Goal: Information Seeking & Learning: Check status

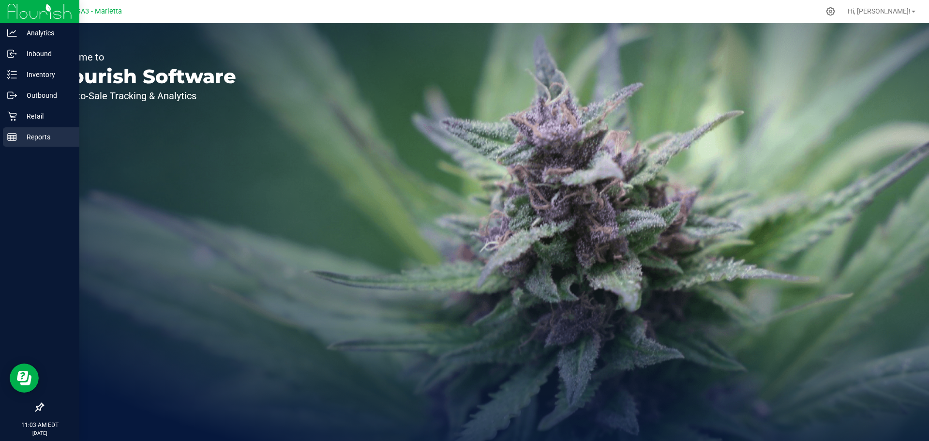
click at [5, 144] on div "Reports" at bounding box center [41, 136] width 76 height 19
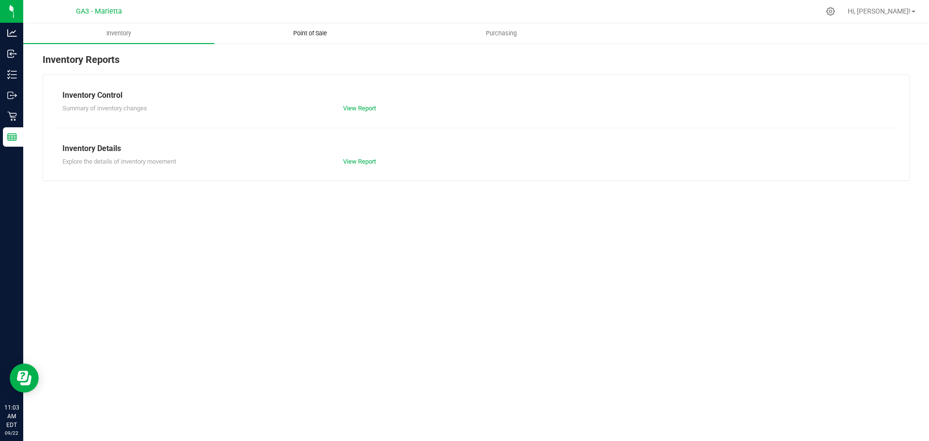
click at [319, 28] on uib-tab-heading "Point of Sale" at bounding box center [310, 33] width 190 height 19
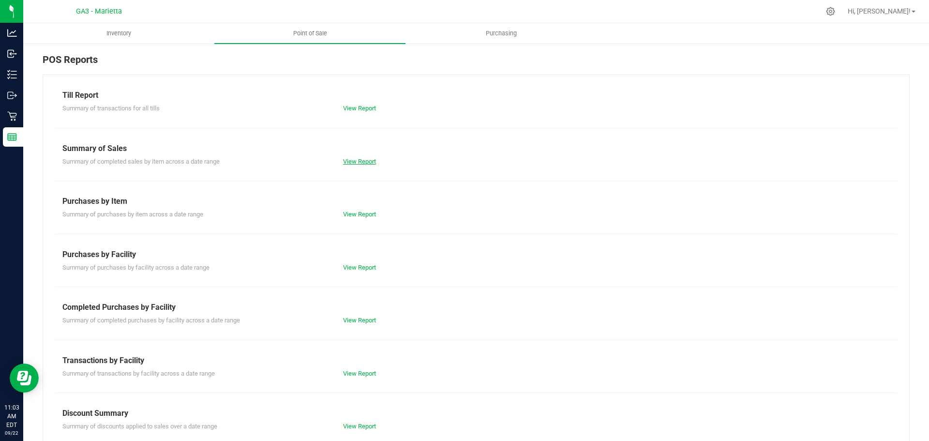
click at [372, 160] on link "View Report" at bounding box center [359, 161] width 33 height 7
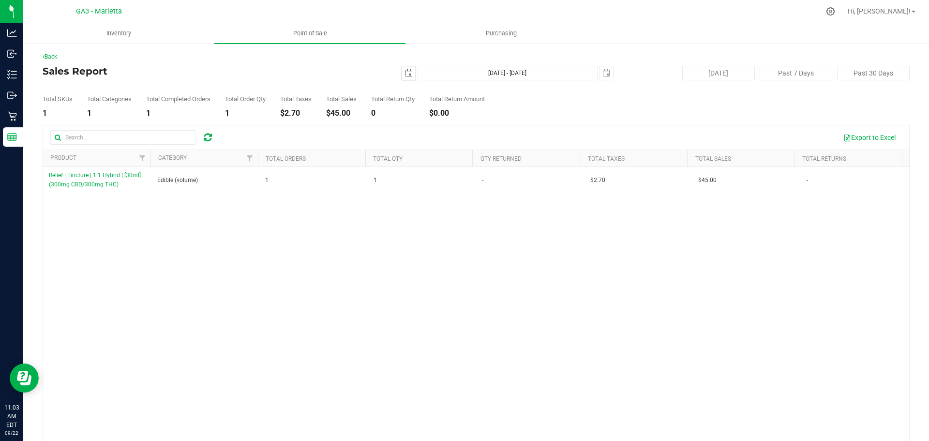
click at [401, 73] on span "[DATE]" at bounding box center [408, 73] width 15 height 15
click at [402, 74] on span "select" at bounding box center [409, 73] width 14 height 14
click at [406, 176] on link "21" at bounding box center [406, 171] width 14 height 15
type input "[DATE]"
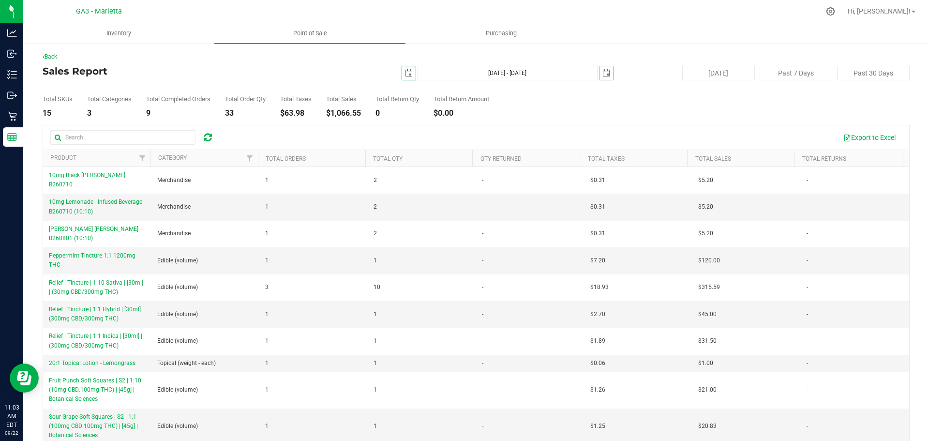
click at [599, 79] on span "select" at bounding box center [606, 73] width 14 height 14
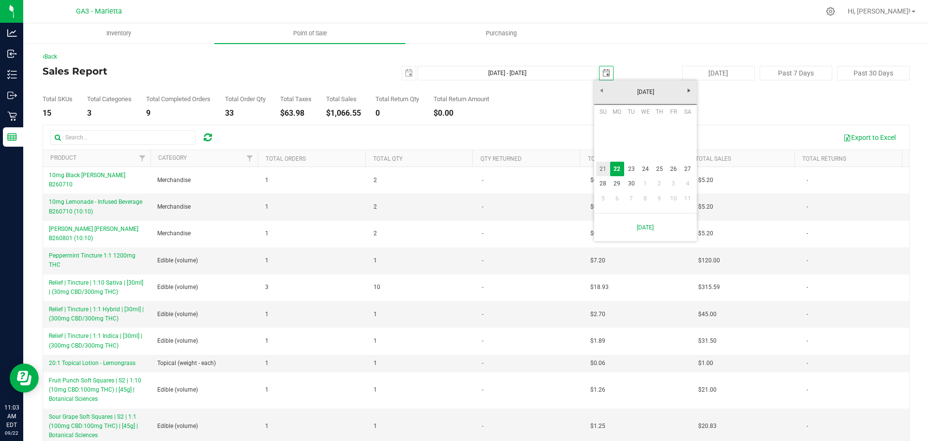
click at [607, 174] on link "21" at bounding box center [603, 169] width 14 height 15
type input "[DATE] - [DATE]"
type input "[DATE]"
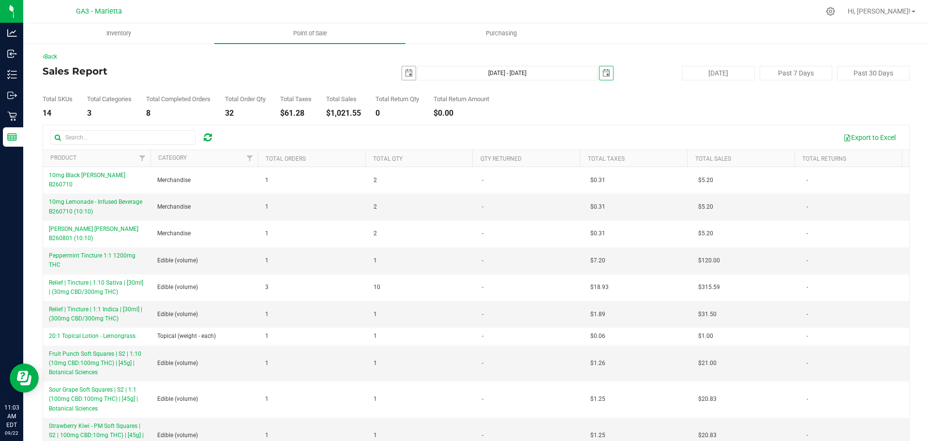
click at [408, 78] on span "select" at bounding box center [409, 73] width 14 height 14
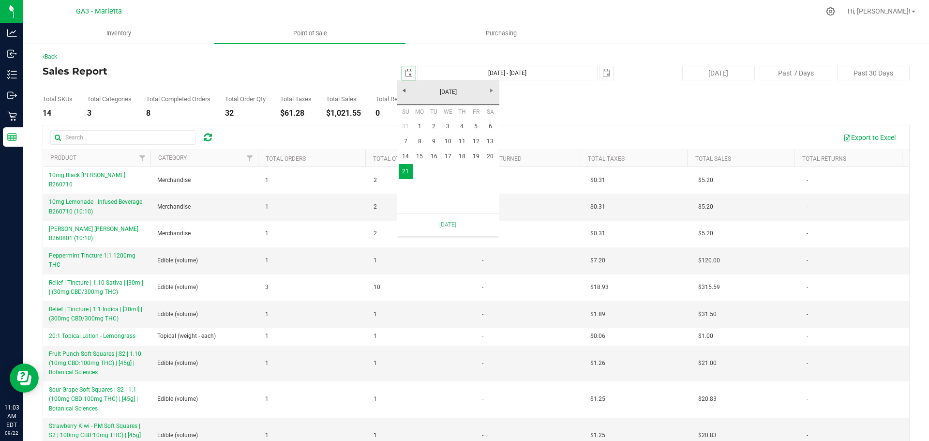
scroll to position [0, 24]
click at [487, 158] on link "20" at bounding box center [490, 156] width 14 height 15
type input "[DATE] - [DATE]"
type input "[DATE]"
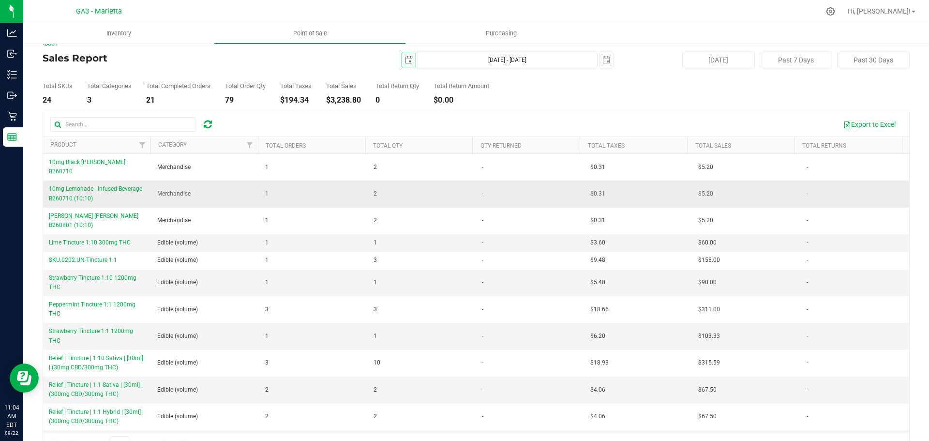
scroll to position [0, 0]
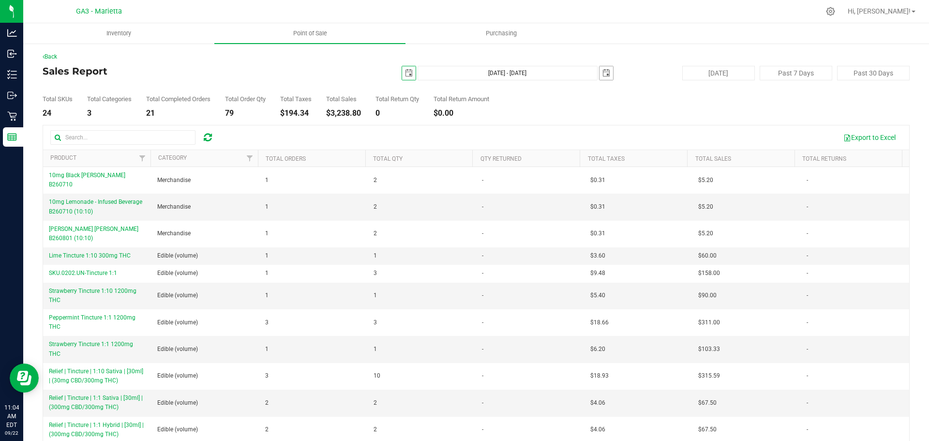
click at [602, 73] on span "select" at bounding box center [606, 73] width 8 height 8
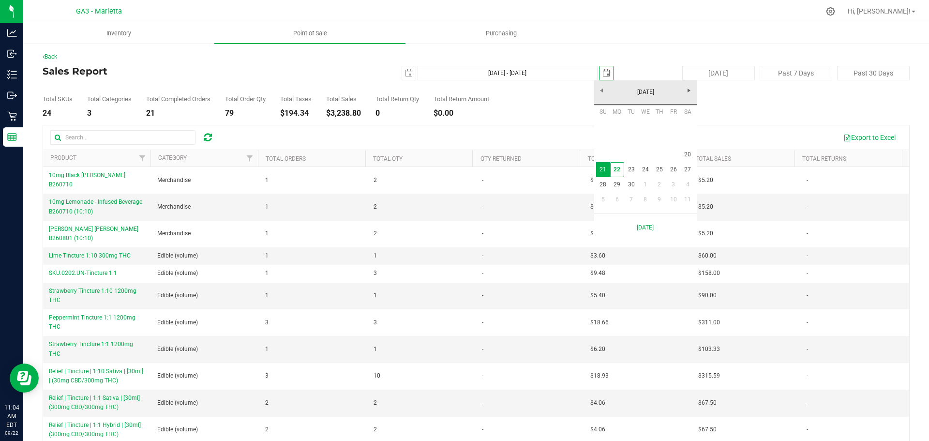
scroll to position [0, 24]
click at [692, 157] on link "20" at bounding box center [688, 154] width 14 height 15
type input "[DATE] - [DATE]"
type input "[DATE]"
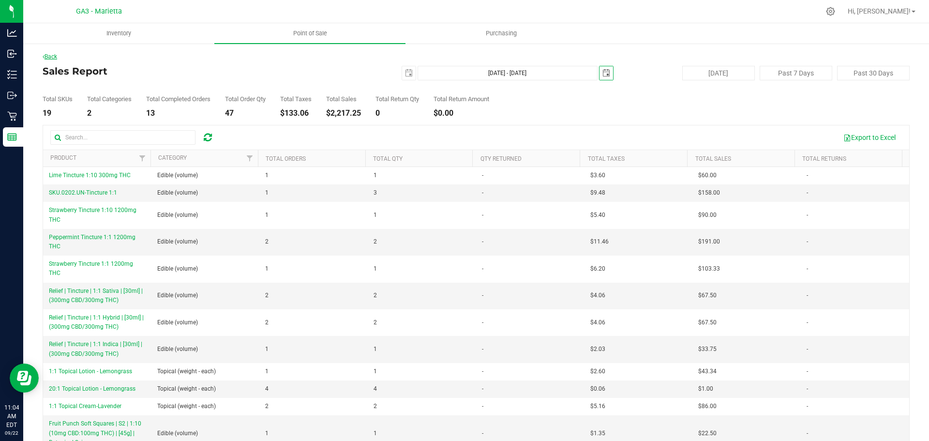
scroll to position [0, 0]
click at [50, 57] on link "Back" at bounding box center [50, 56] width 15 height 7
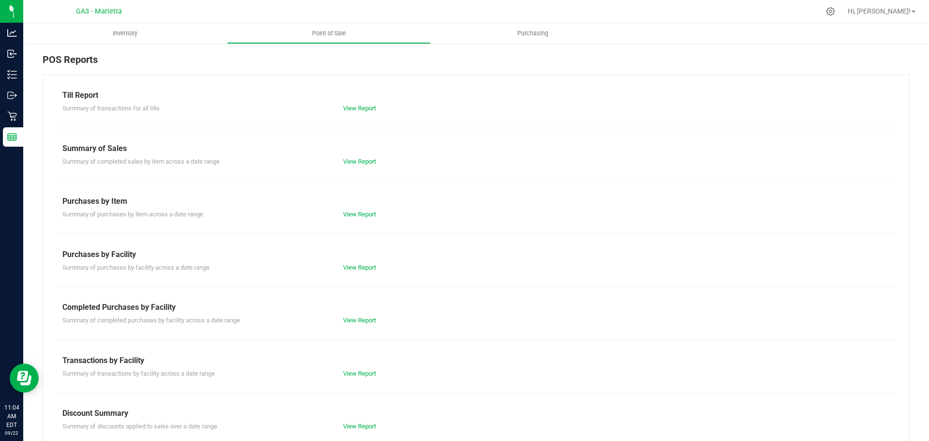
click at [84, 66] on div "POS Reports" at bounding box center [476, 63] width 867 height 22
click at [164, 60] on div "POS Reports" at bounding box center [476, 63] width 867 height 22
click at [345, 111] on link "View Report" at bounding box center [359, 107] width 33 height 7
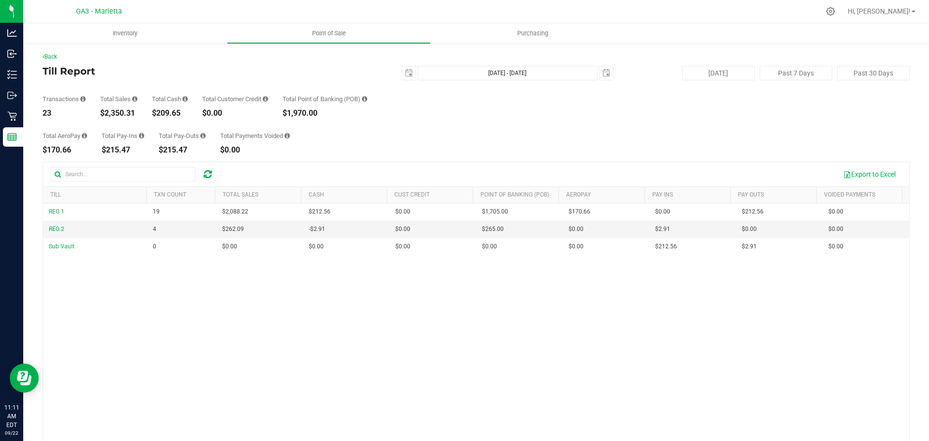
click at [83, 99] on icon at bounding box center [82, 99] width 5 height 6
click at [603, 68] on span "select" at bounding box center [606, 73] width 14 height 14
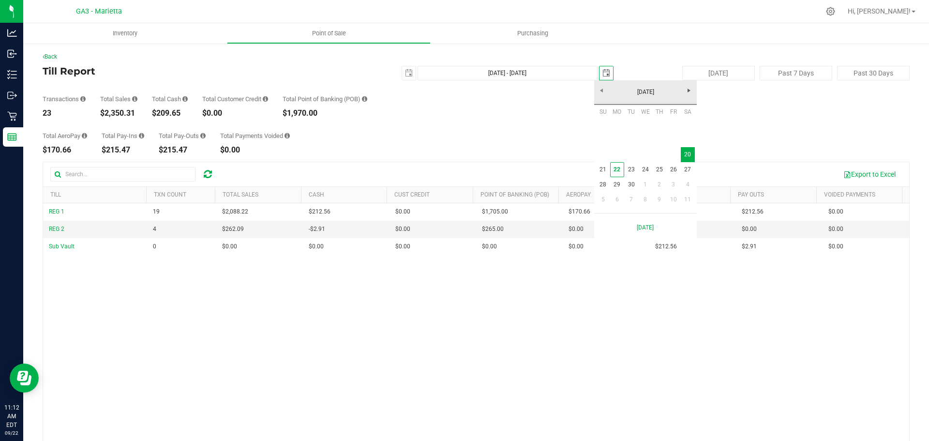
scroll to position [0, 24]
click at [599, 174] on link "21" at bounding box center [603, 169] width 14 height 15
type input "[DATE] - [DATE]"
type input "[DATE]"
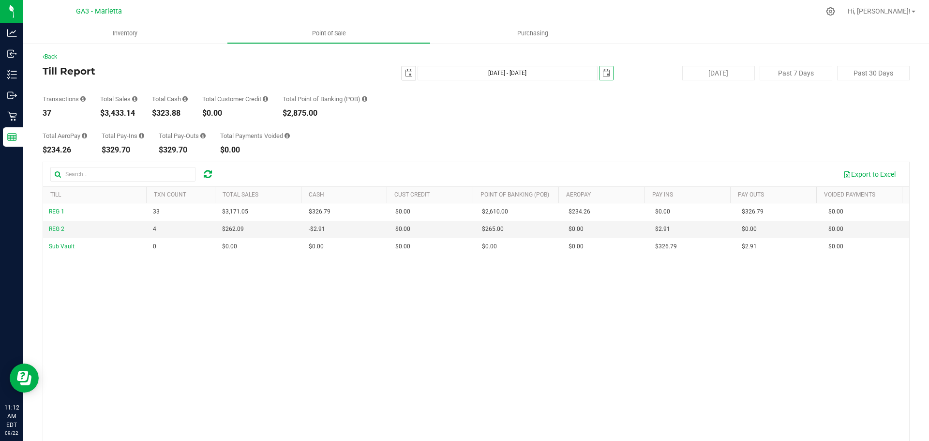
click at [403, 80] on span "[DATE]" at bounding box center [408, 73] width 15 height 15
click at [409, 75] on span "select" at bounding box center [409, 73] width 14 height 14
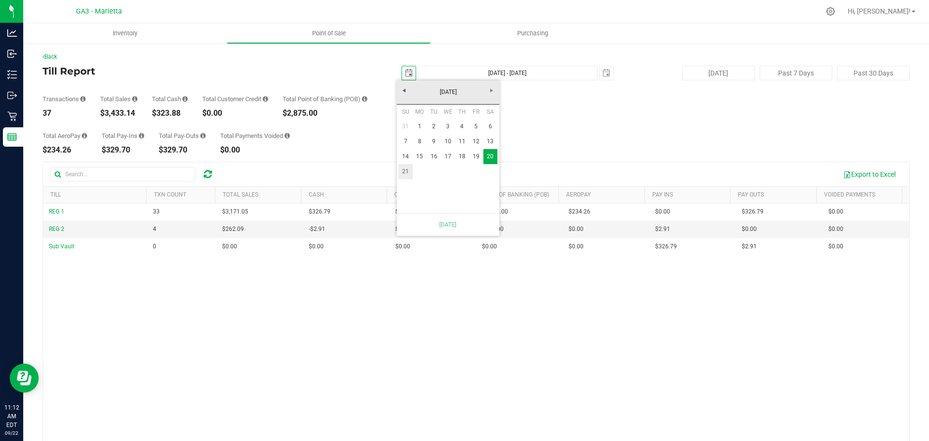
click at [404, 168] on link "21" at bounding box center [406, 171] width 14 height 15
type input "[DATE] - [DATE]"
type input "[DATE]"
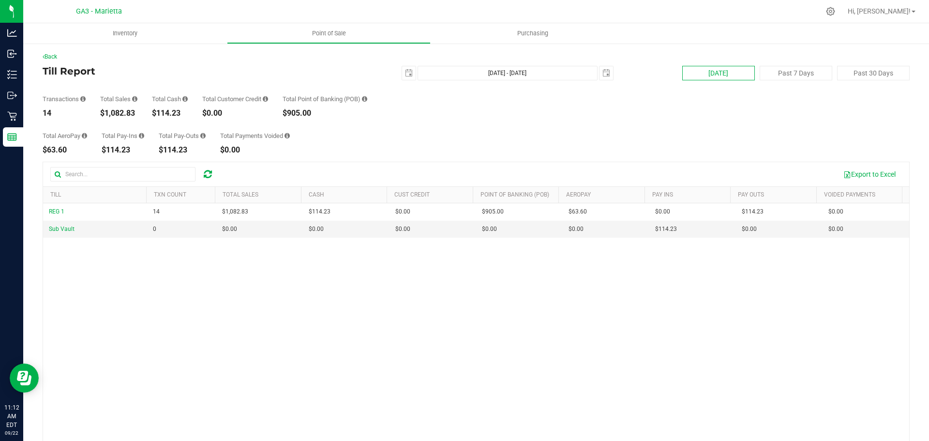
click at [710, 70] on button "[DATE]" at bounding box center [718, 73] width 73 height 15
type input "[DATE] - [DATE]"
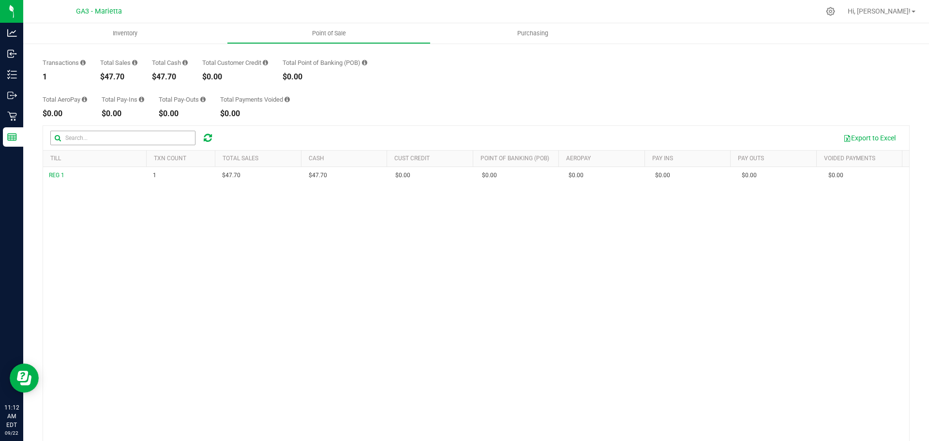
scroll to position [74, 0]
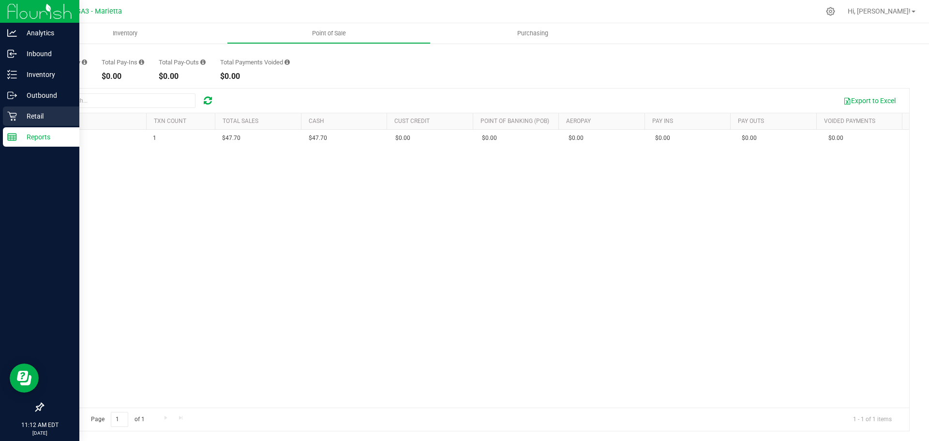
click at [18, 121] on p "Retail" at bounding box center [46, 116] width 58 height 12
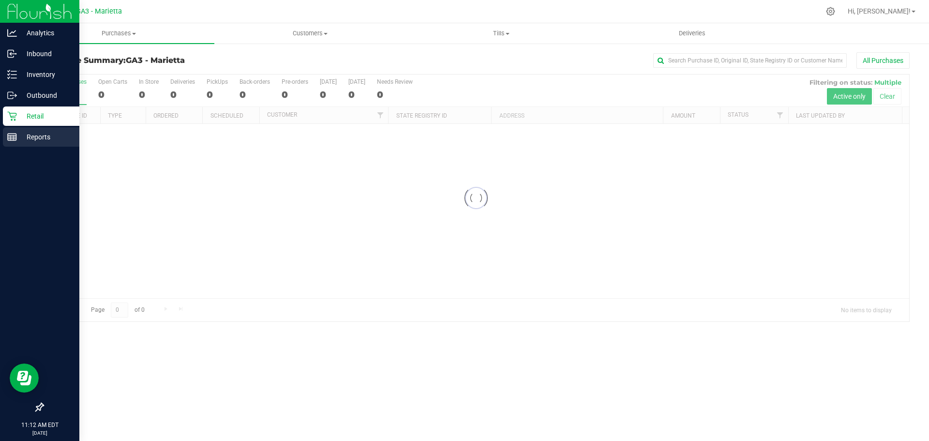
click at [39, 133] on p "Reports" at bounding box center [46, 137] width 58 height 12
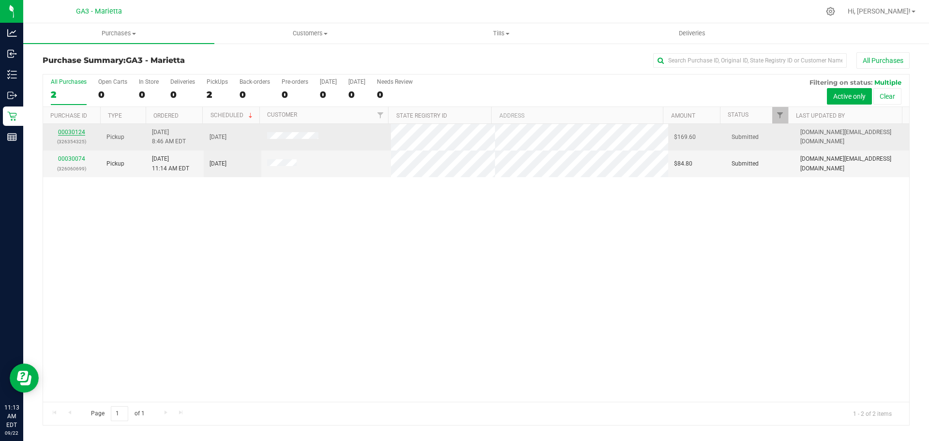
click at [80, 133] on link "00030124" at bounding box center [71, 132] width 27 height 7
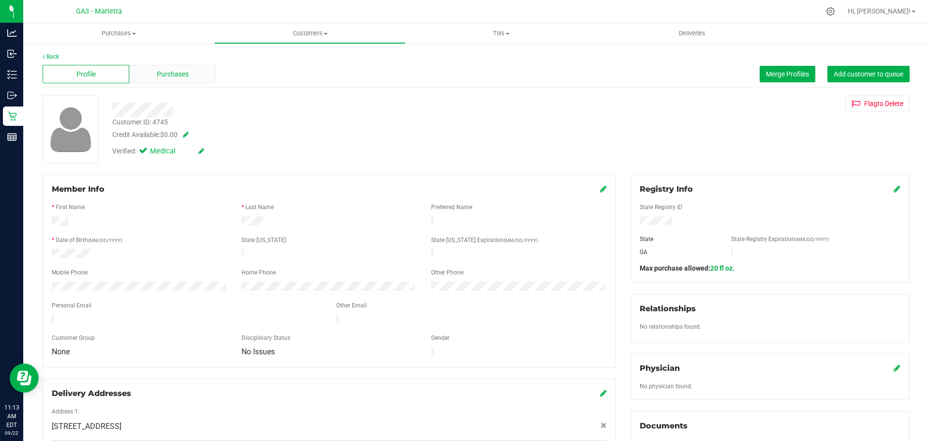
click at [175, 73] on span "Purchases" at bounding box center [173, 74] width 32 height 10
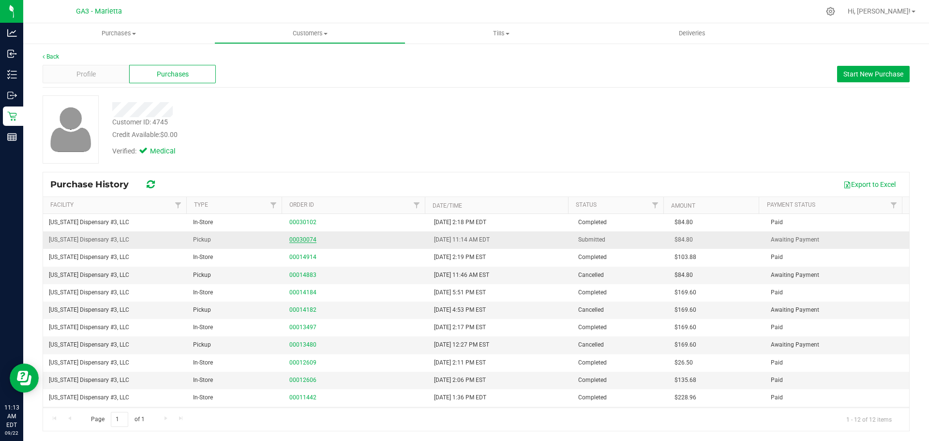
click at [309, 240] on link "00030074" at bounding box center [302, 239] width 27 height 7
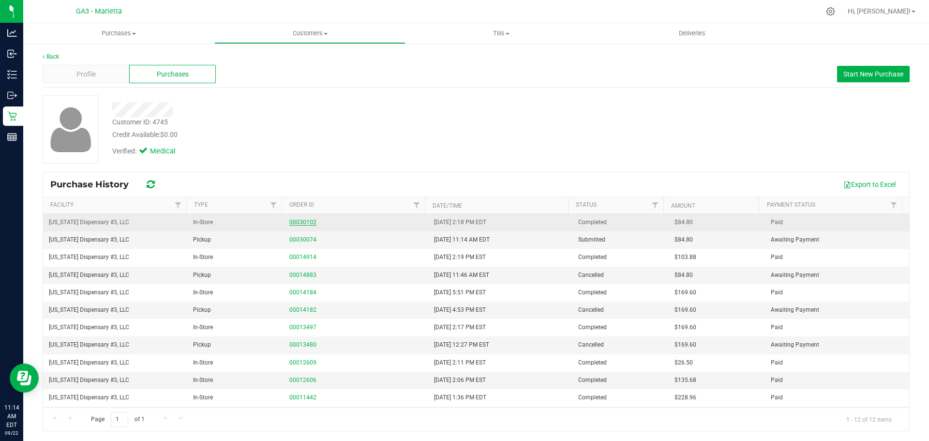
click at [307, 224] on link "00030102" at bounding box center [302, 222] width 27 height 7
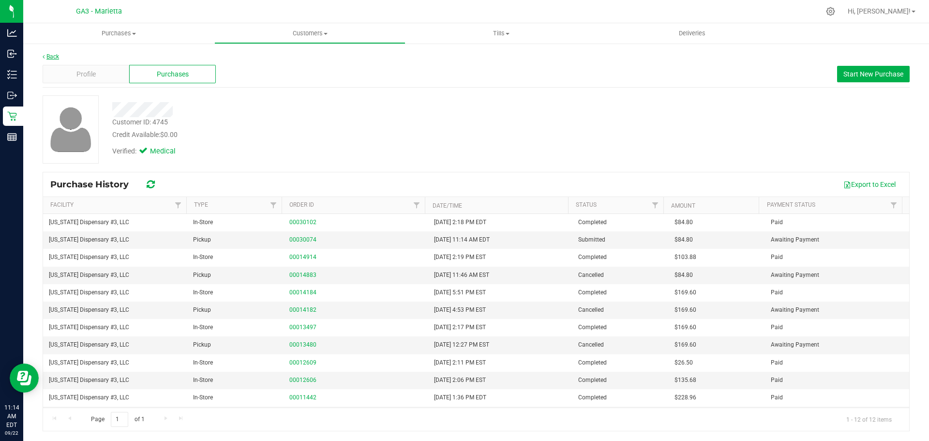
click at [51, 59] on link "Back" at bounding box center [51, 56] width 16 height 7
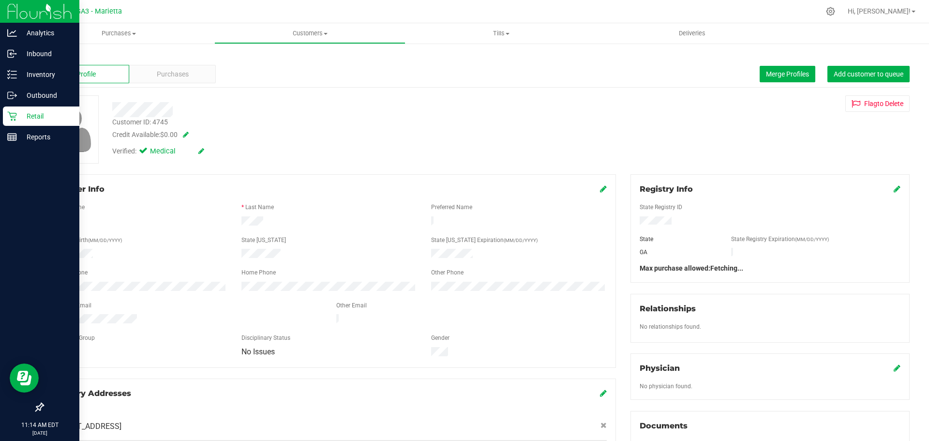
click at [16, 117] on icon at bounding box center [12, 116] width 10 height 10
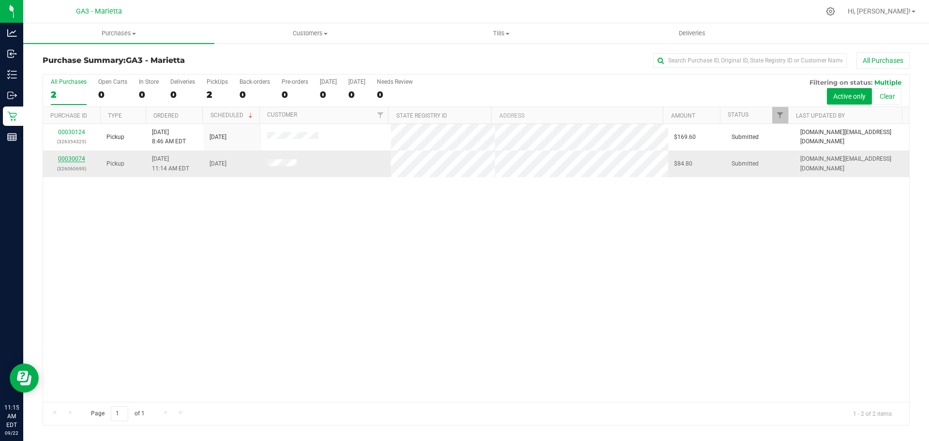
click at [72, 157] on link "00030074" at bounding box center [71, 158] width 27 height 7
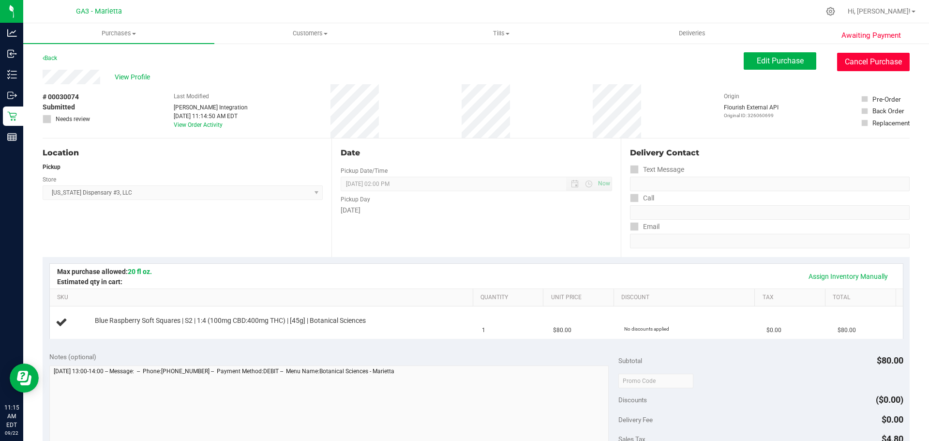
click at [851, 57] on button "Cancel Purchase" at bounding box center [873, 62] width 73 height 18
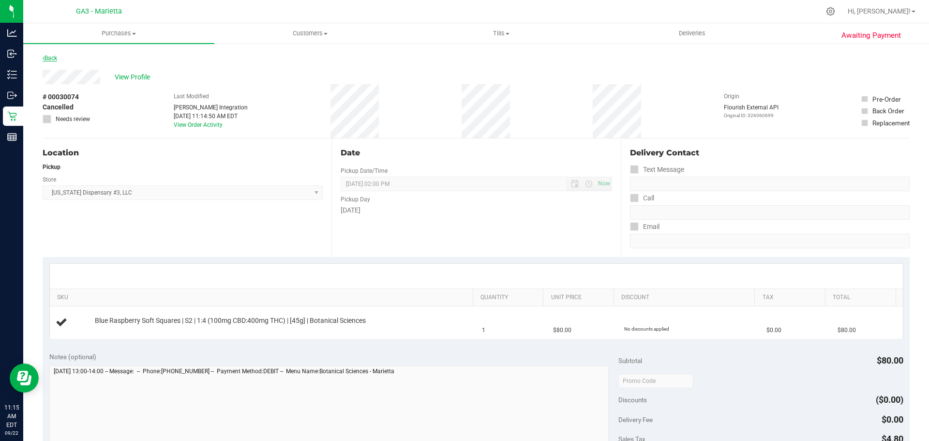
click at [49, 58] on link "Back" at bounding box center [50, 58] width 15 height 7
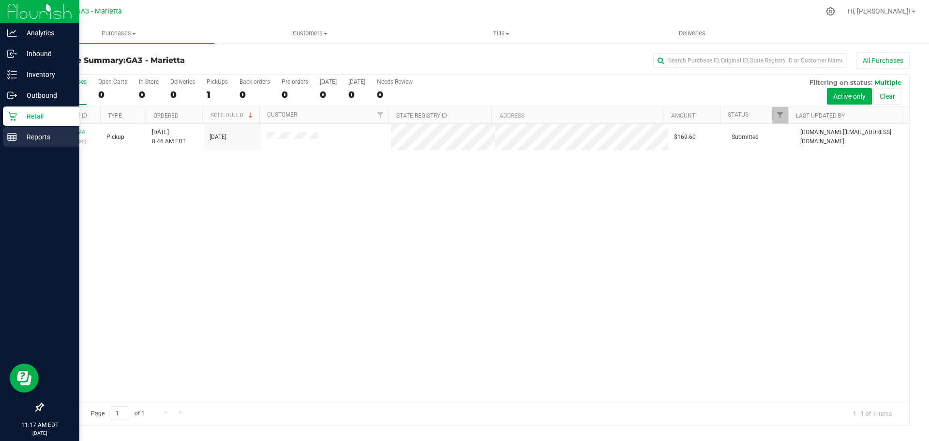
click at [10, 136] on icon at bounding box center [12, 137] width 10 height 10
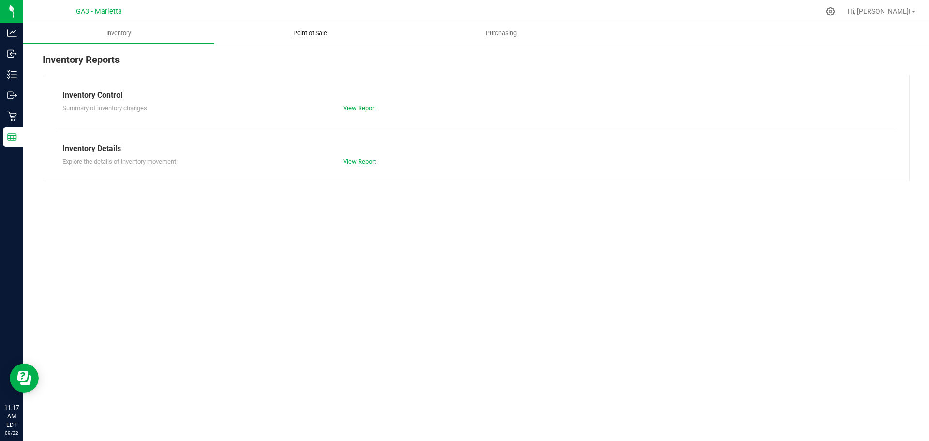
click at [324, 30] on span "Point of Sale" at bounding box center [310, 33] width 60 height 9
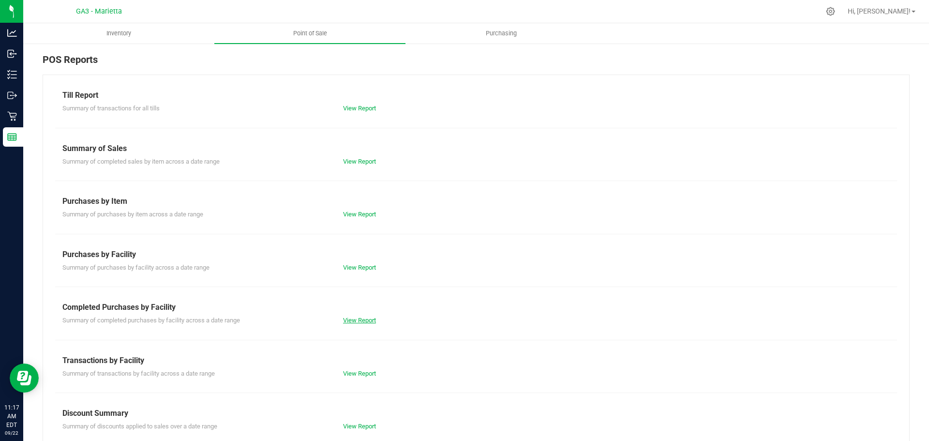
click at [361, 317] on link "View Report" at bounding box center [359, 319] width 33 height 7
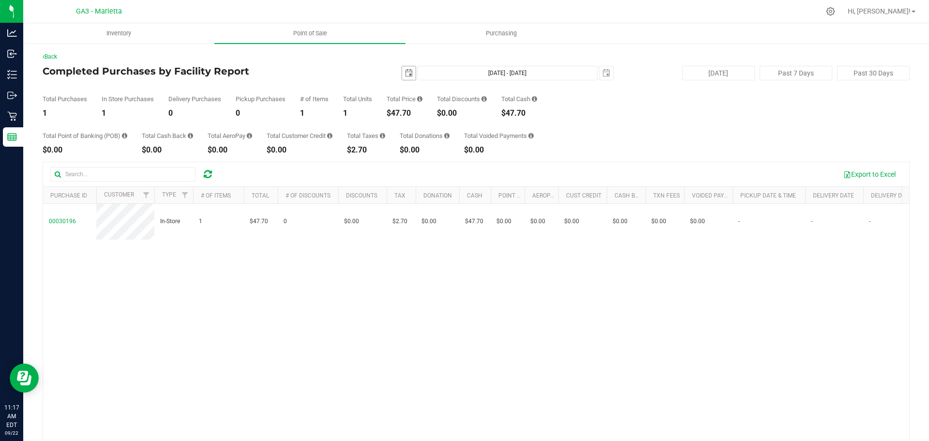
click at [408, 74] on span "select" at bounding box center [409, 73] width 14 height 14
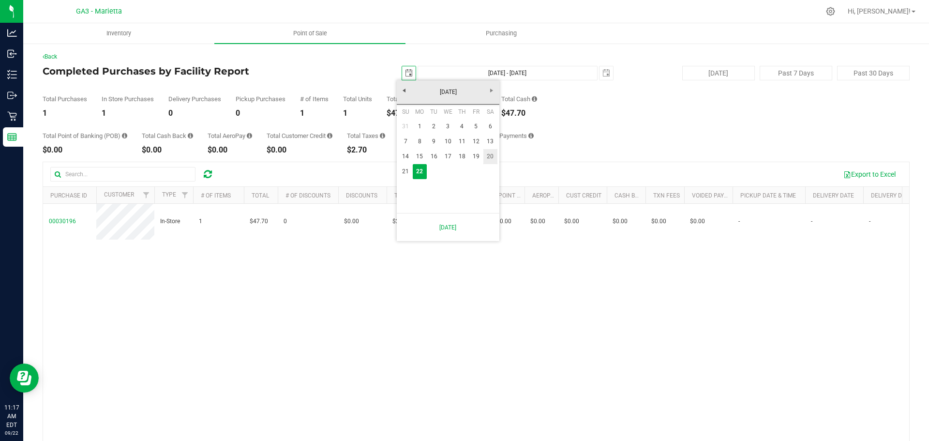
click at [489, 158] on link "20" at bounding box center [490, 156] width 14 height 15
type input "[DATE]"
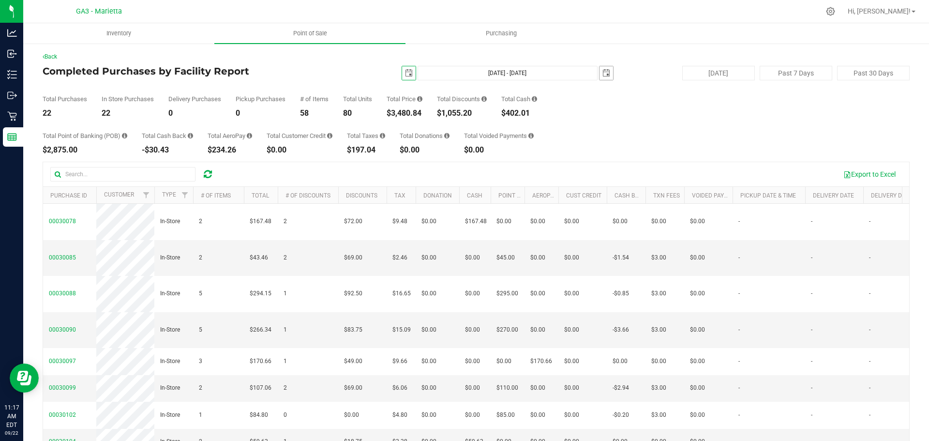
click at [599, 69] on span "select" at bounding box center [606, 73] width 14 height 14
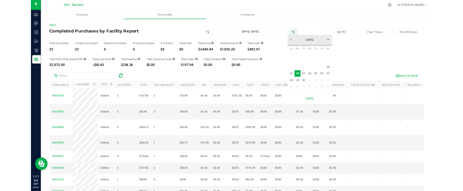
scroll to position [0, 24]
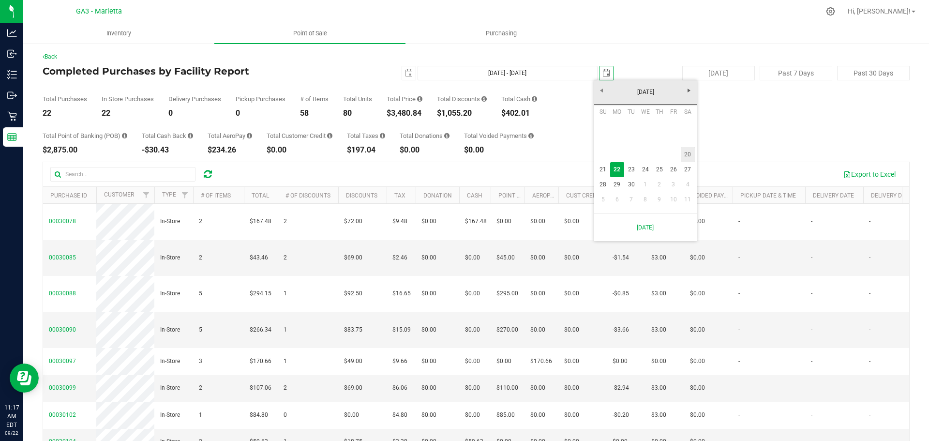
click at [685, 156] on link "20" at bounding box center [688, 154] width 14 height 15
type input "[DATE] - [DATE]"
type input "[DATE]"
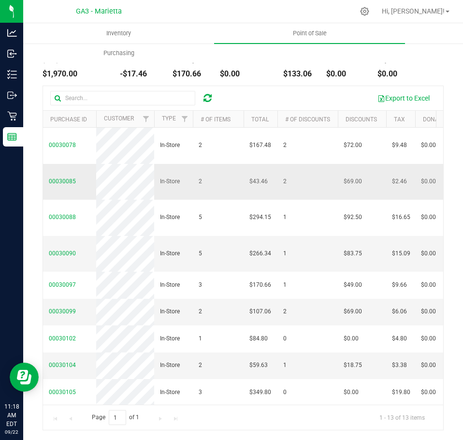
copy td
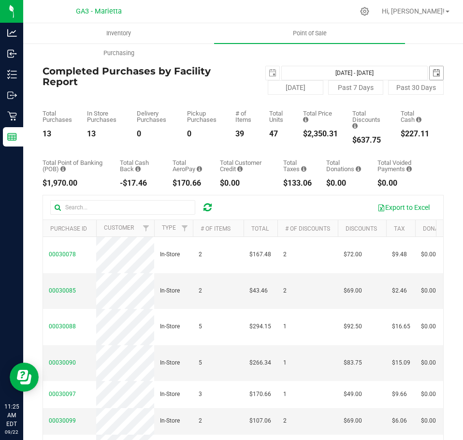
click at [433, 76] on span "select" at bounding box center [437, 73] width 8 height 8
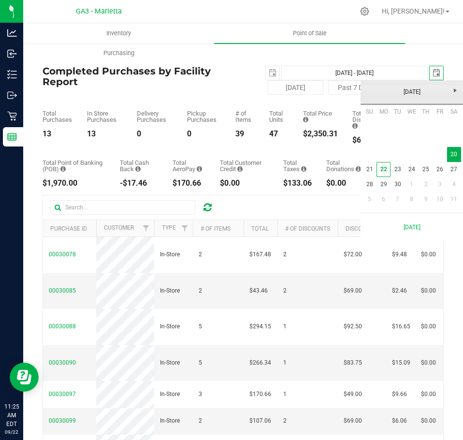
scroll to position [0, 24]
click at [368, 169] on link "21" at bounding box center [370, 169] width 14 height 15
type input "[DATE] - [DATE]"
type input "[DATE]"
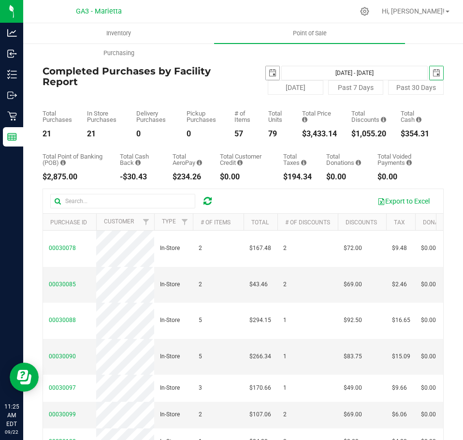
click at [272, 72] on span "select" at bounding box center [273, 73] width 14 height 14
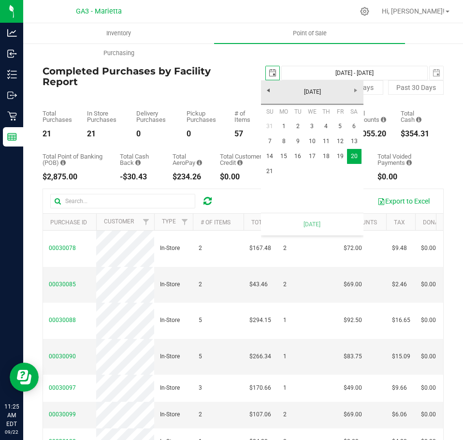
scroll to position [0, 24]
click at [265, 168] on link "21" at bounding box center [270, 171] width 14 height 15
type input "[DATE] - [DATE]"
type input "[DATE]"
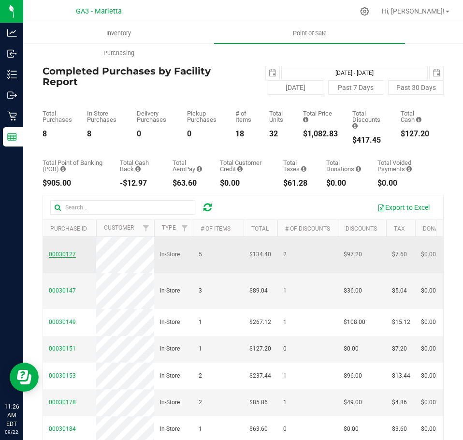
click at [73, 251] on span "00030127" at bounding box center [62, 254] width 27 height 7
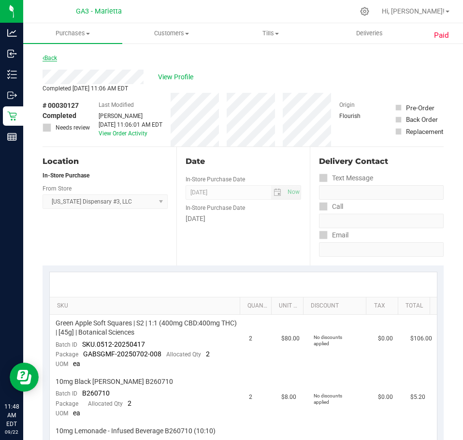
click at [55, 57] on link "Back" at bounding box center [50, 58] width 15 height 7
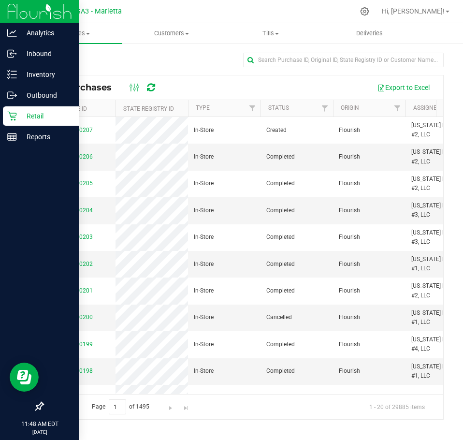
click at [31, 115] on p "Retail" at bounding box center [46, 116] width 58 height 12
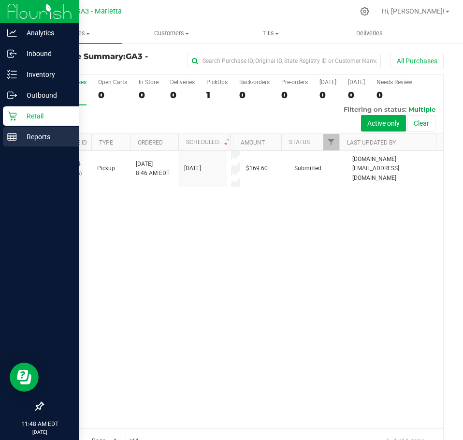
click at [14, 139] on line at bounding box center [12, 139] width 9 height 0
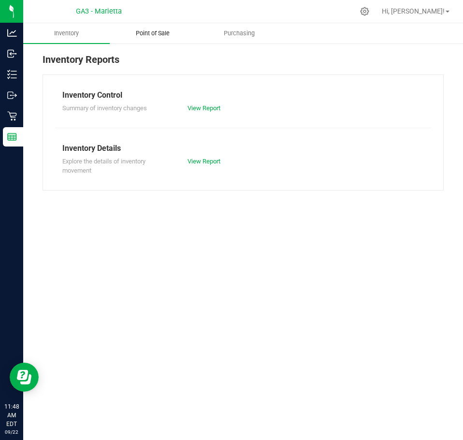
click at [158, 34] on span "Point of Sale" at bounding box center [153, 33] width 60 height 9
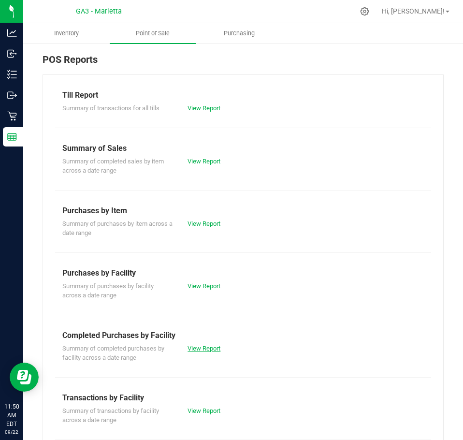
click at [200, 347] on link "View Report" at bounding box center [204, 348] width 33 height 7
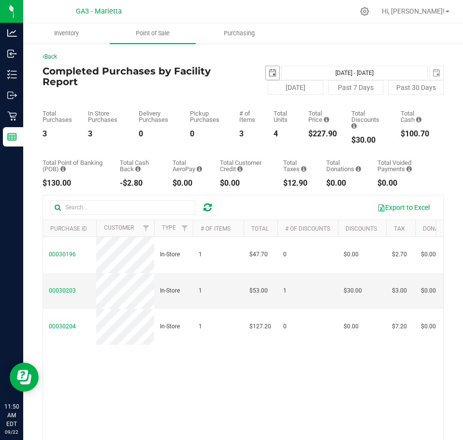
click at [271, 74] on span "select" at bounding box center [273, 73] width 8 height 8
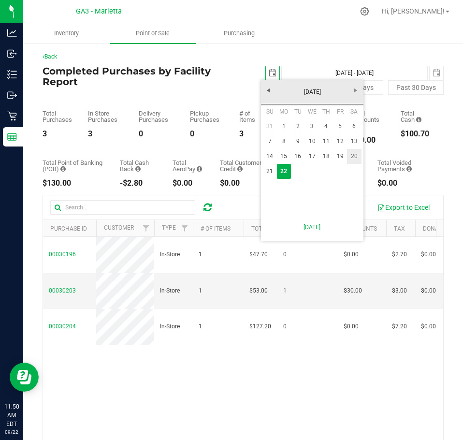
click at [352, 149] on link "20" at bounding box center [354, 156] width 14 height 15
type input "[DATE]"
type input "[DATE] - [DATE]"
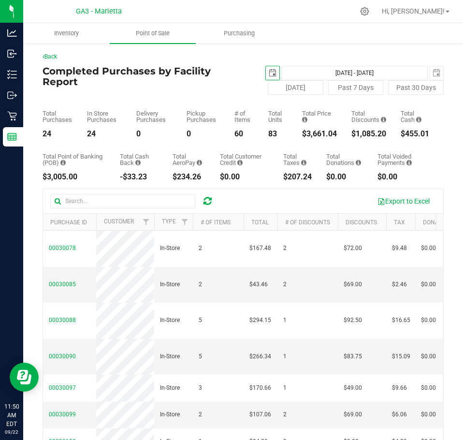
click at [270, 77] on span "select" at bounding box center [273, 73] width 14 height 14
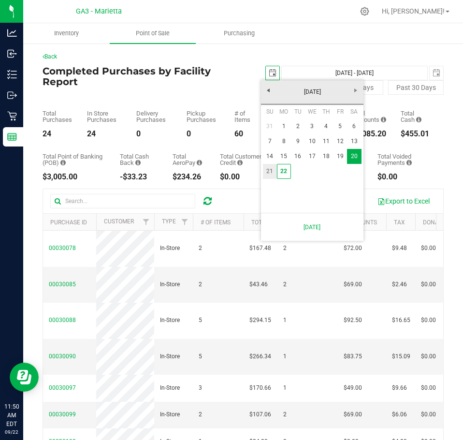
click at [273, 169] on link "21" at bounding box center [270, 171] width 14 height 15
type input "[DATE]"
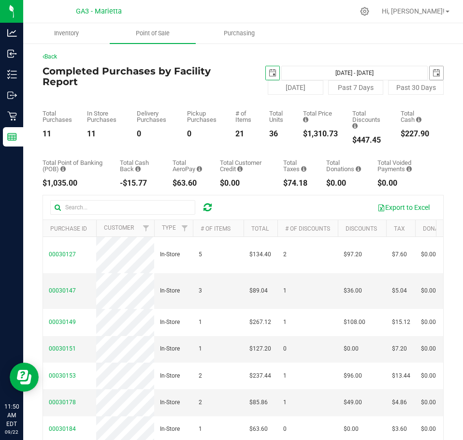
click at [430, 73] on span "select" at bounding box center [437, 73] width 14 height 14
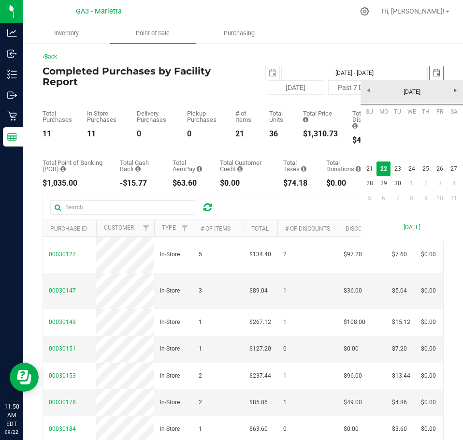
scroll to position [0, 24]
click at [368, 168] on link "21" at bounding box center [370, 169] width 14 height 15
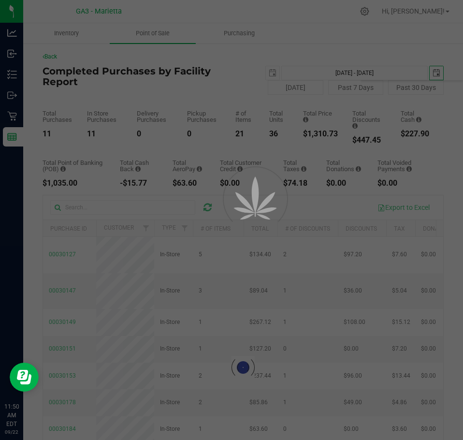
type input "[DATE] - [DATE]"
type input "[DATE]"
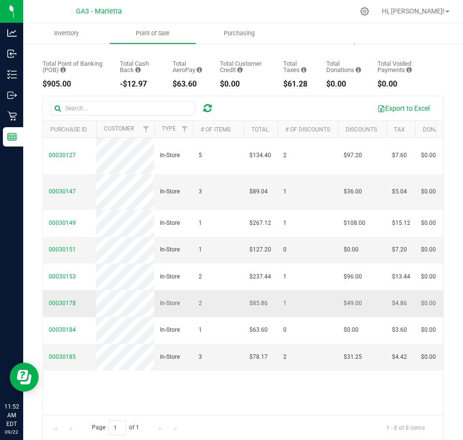
scroll to position [109, 0]
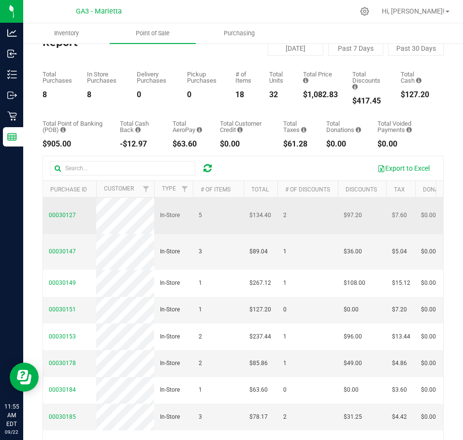
scroll to position [0, 0]
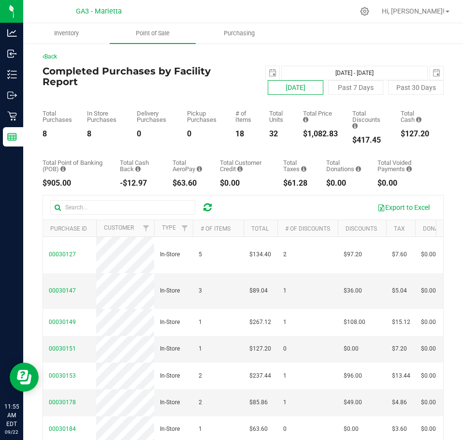
click at [295, 87] on button "[DATE]" at bounding box center [296, 87] width 56 height 15
type input "[DATE] - [DATE]"
